Goal: Task Accomplishment & Management: Manage account settings

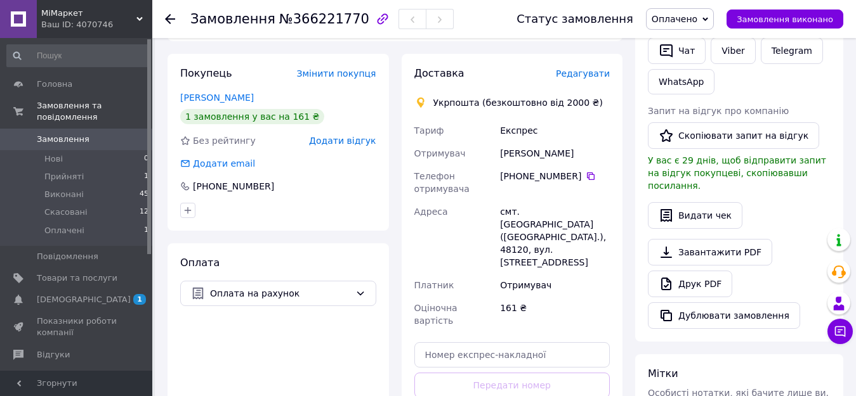
scroll to position [444, 0]
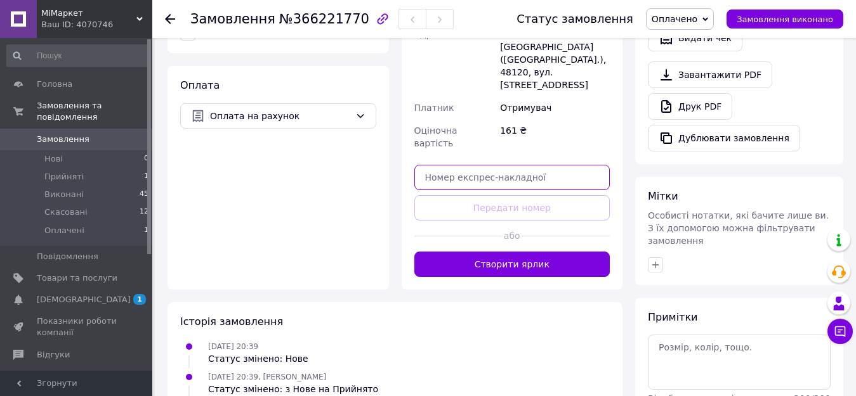
click at [463, 165] on input "text" at bounding box center [512, 177] width 196 height 25
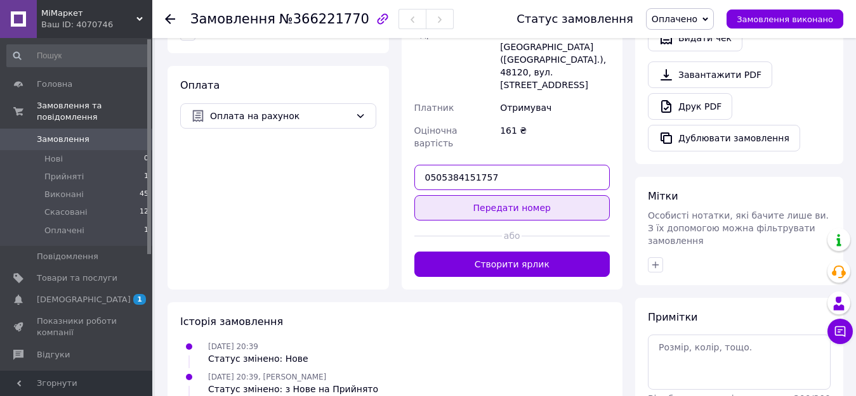
type input "0505384151757"
click at [493, 195] on button "Передати номер" at bounding box center [512, 207] width 196 height 25
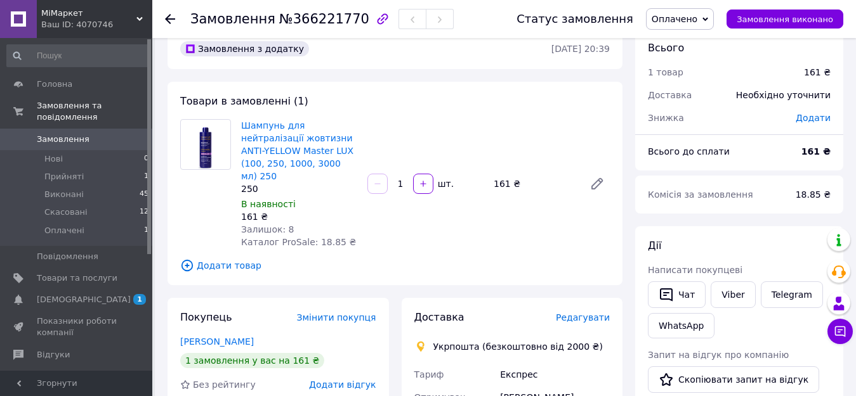
scroll to position [0, 0]
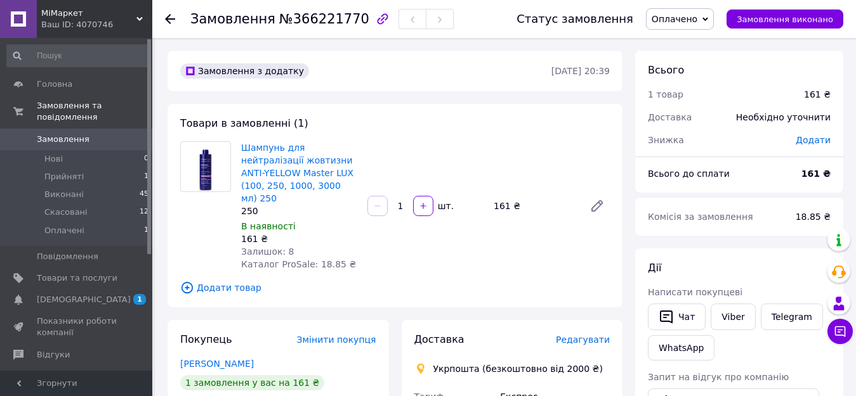
click at [714, 19] on div "Оплачено Прийнято Виконано Скасовано" at bounding box center [680, 19] width 68 height 22
click at [684, 44] on li "Прийнято" at bounding box center [679, 44] width 67 height 19
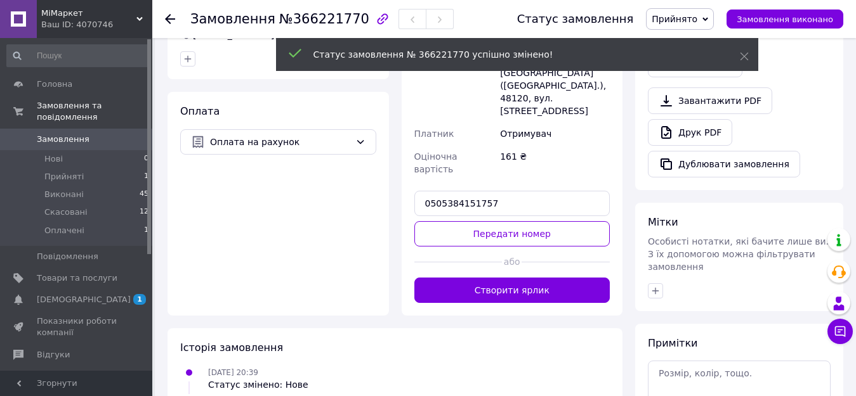
scroll to position [444, 0]
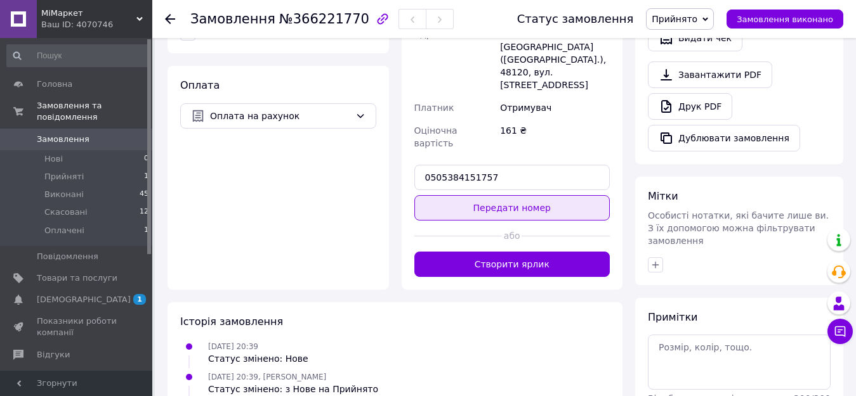
click at [485, 195] on button "Передати номер" at bounding box center [512, 207] width 196 height 25
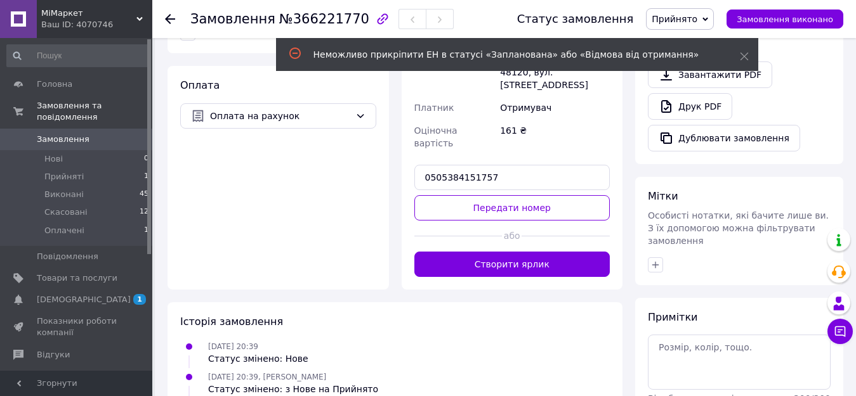
click at [713, 16] on span "Прийнято" at bounding box center [680, 19] width 68 height 22
click at [742, 55] on use at bounding box center [744, 57] width 8 height 8
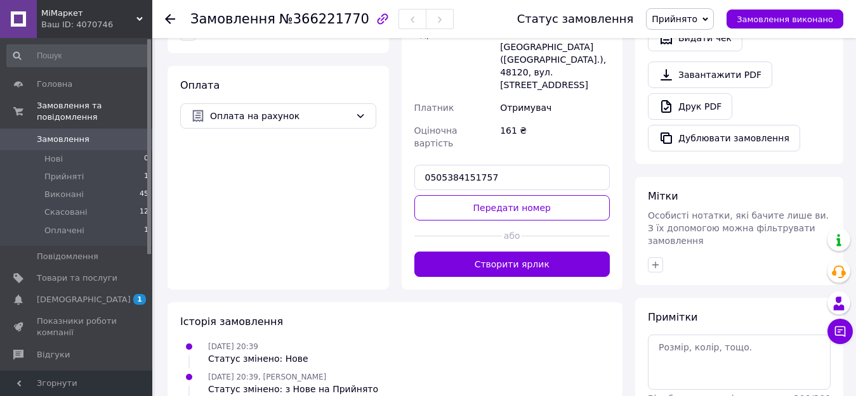
click at [701, 13] on span "Прийнято" at bounding box center [680, 19] width 68 height 22
click at [678, 81] on li "Оплачено" at bounding box center [679, 82] width 67 height 19
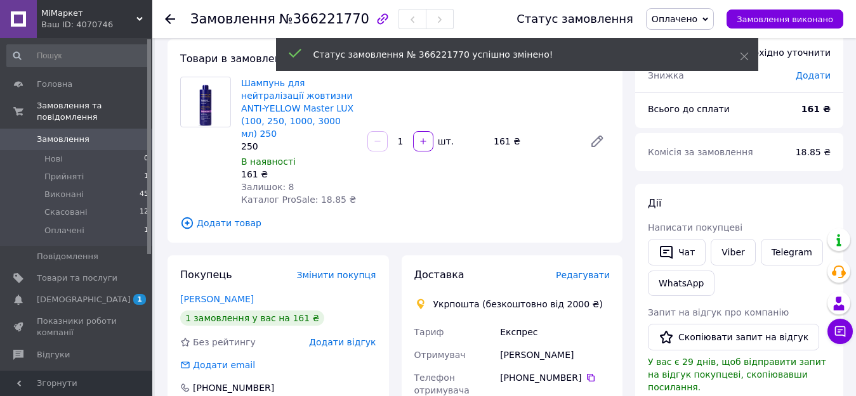
scroll to position [63, 0]
